Goal: Find specific page/section: Find specific page/section

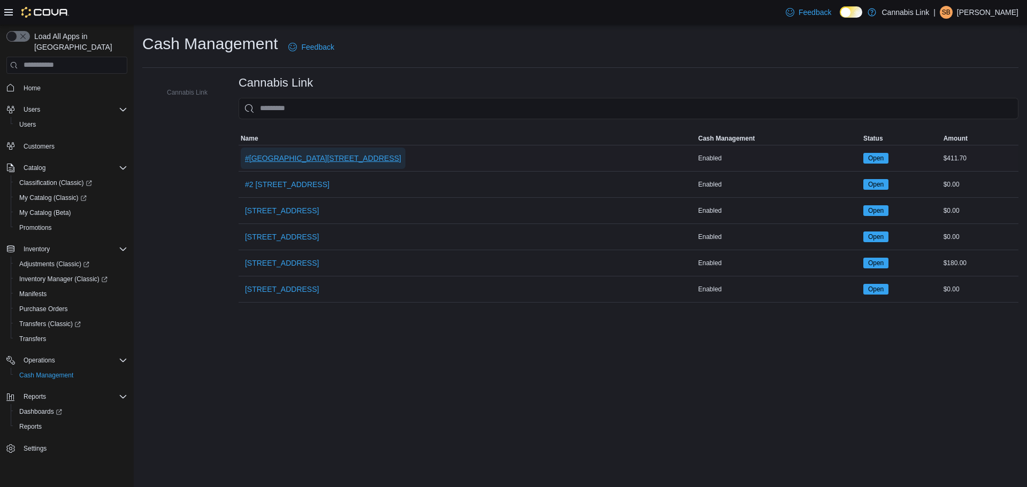
click at [324, 152] on span "#[GEOGRAPHIC_DATA][STREET_ADDRESS]" at bounding box center [323, 158] width 156 height 21
click at [278, 254] on span "[STREET_ADDRESS]" at bounding box center [282, 263] width 74 height 21
